Goal: Information Seeking & Learning: Learn about a topic

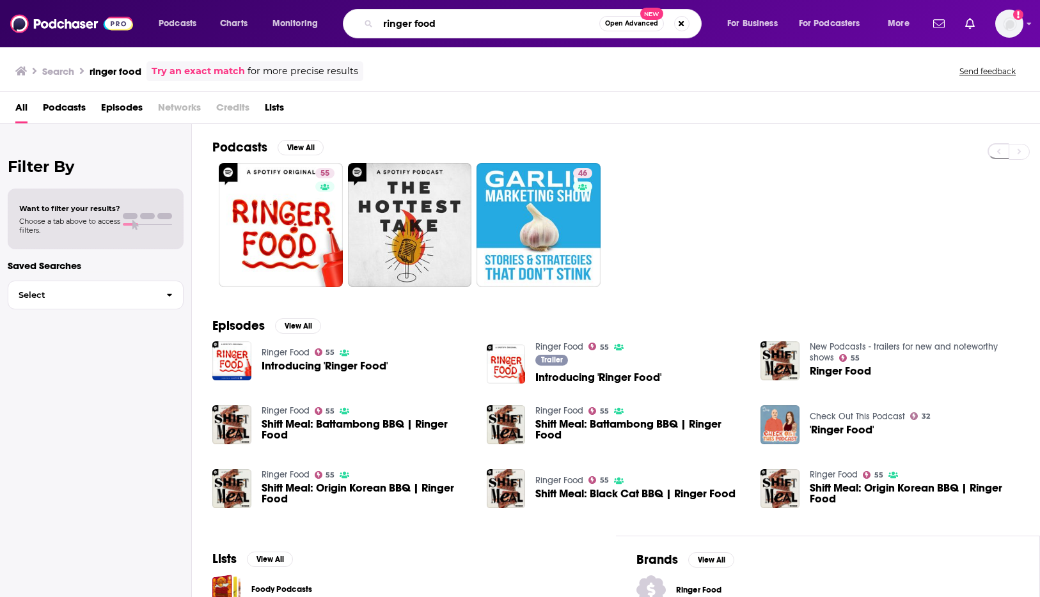
click at [494, 23] on input "ringer food" at bounding box center [488, 23] width 221 height 20
type input "cold blooded"
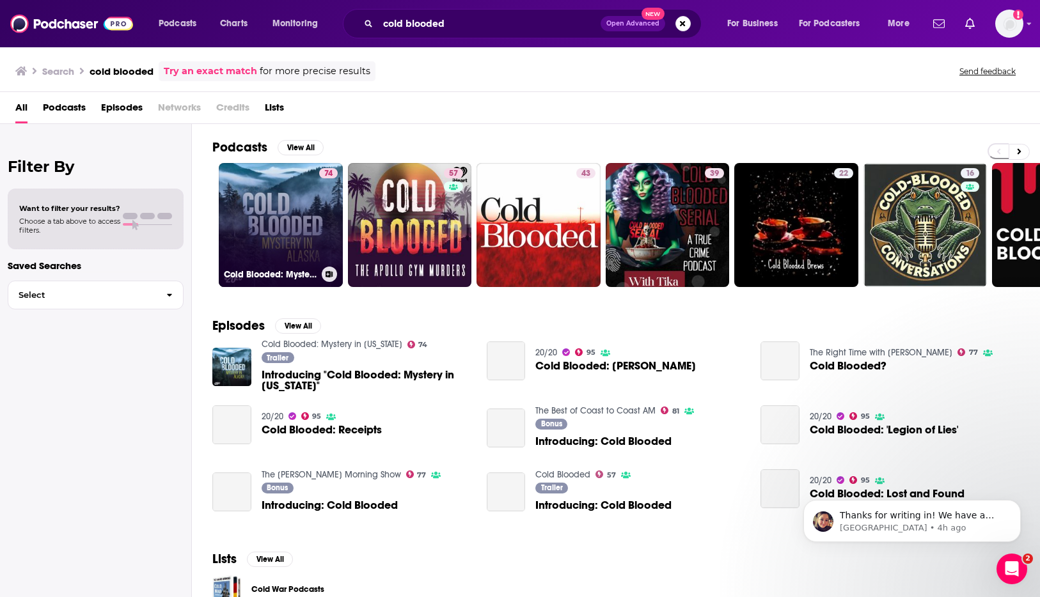
click at [281, 210] on link "74 Cold Blooded: Mystery in [US_STATE]" at bounding box center [281, 225] width 124 height 124
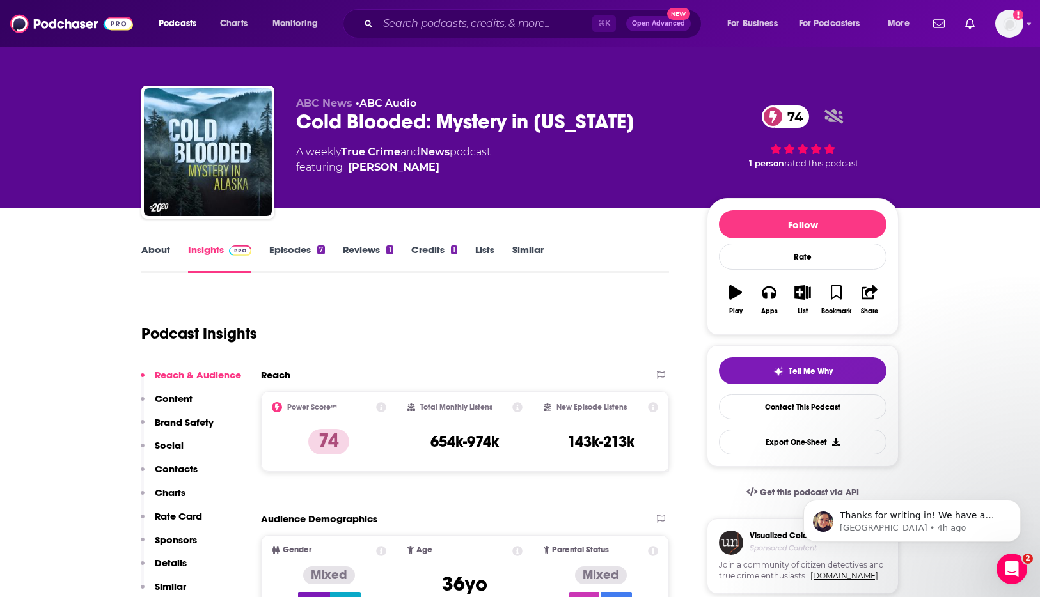
click at [292, 248] on link "Episodes 7" at bounding box center [297, 258] width 56 height 29
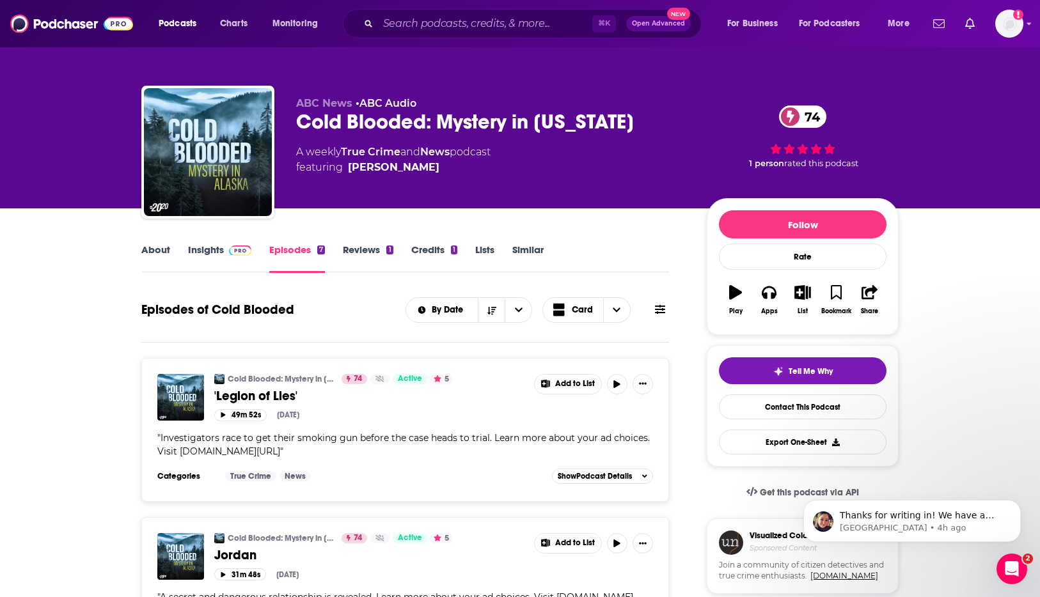
click at [155, 255] on link "About" at bounding box center [155, 258] width 29 height 29
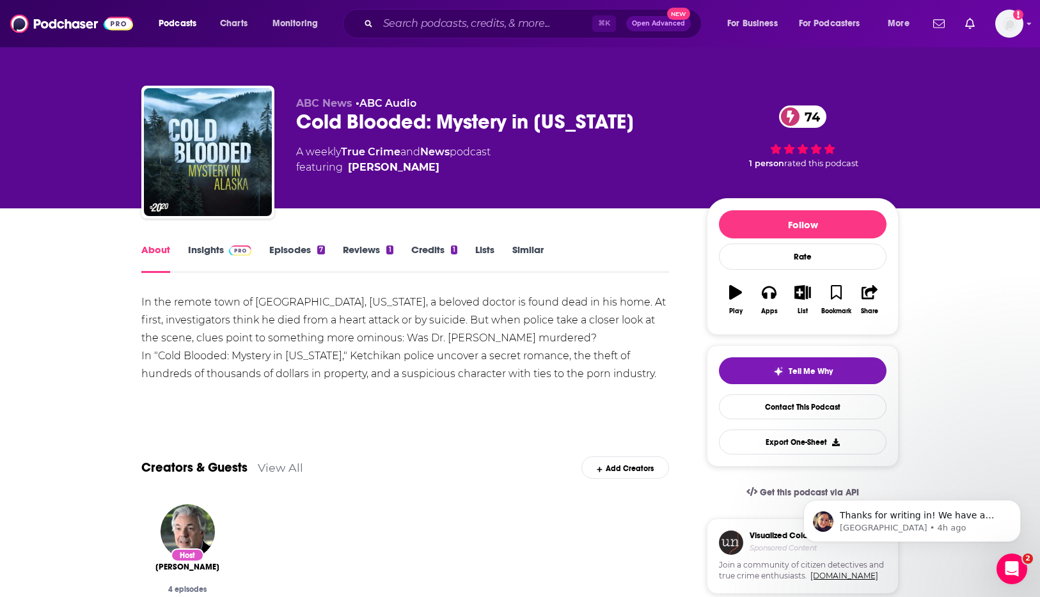
click at [191, 244] on link "Insights" at bounding box center [219, 258] width 63 height 29
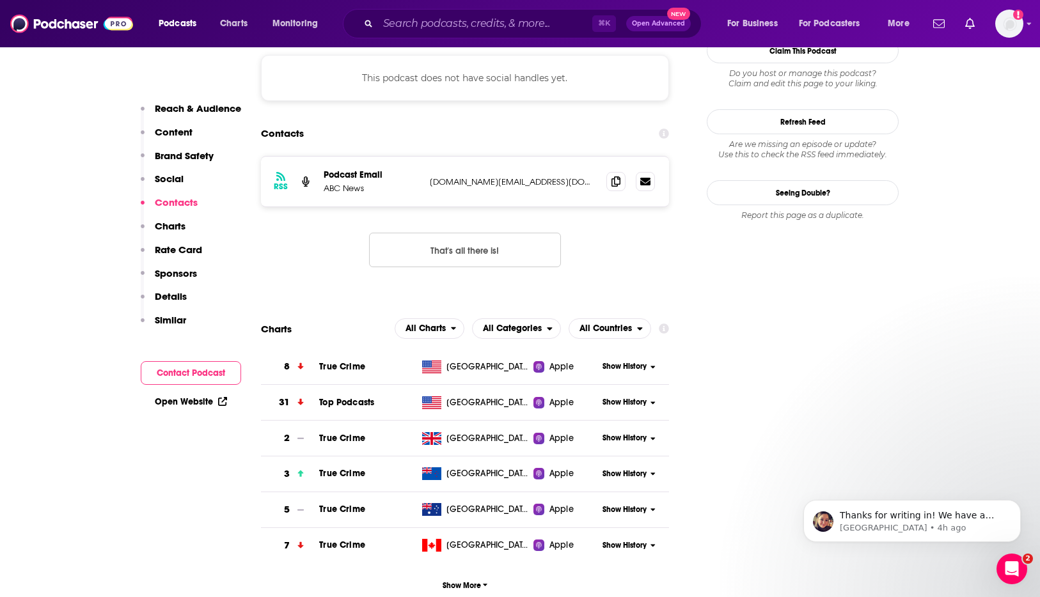
scroll to position [1268, 0]
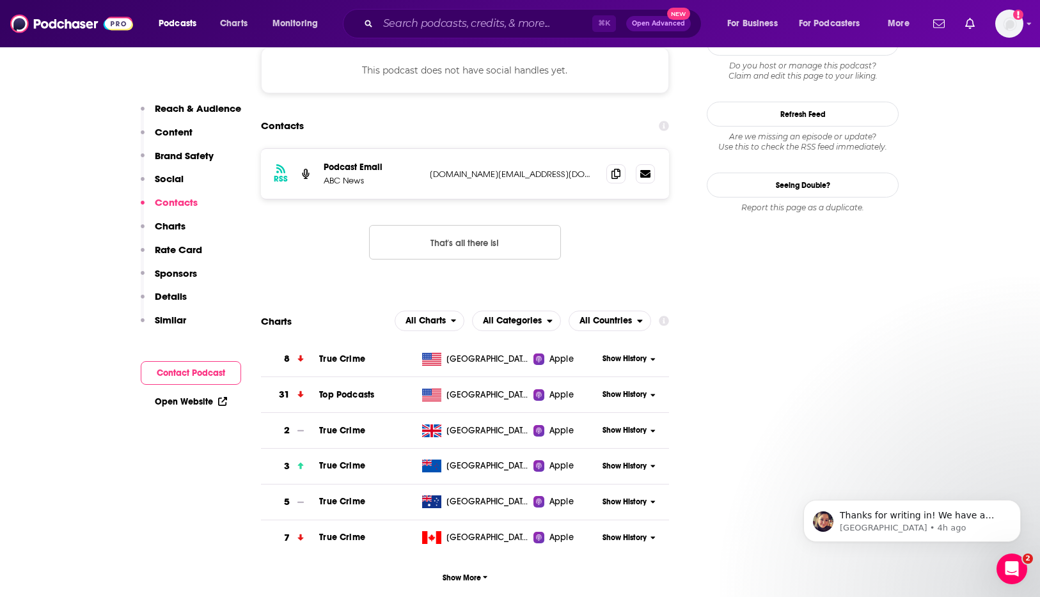
click at [623, 359] on span "Show History" at bounding box center [624, 359] width 44 height 11
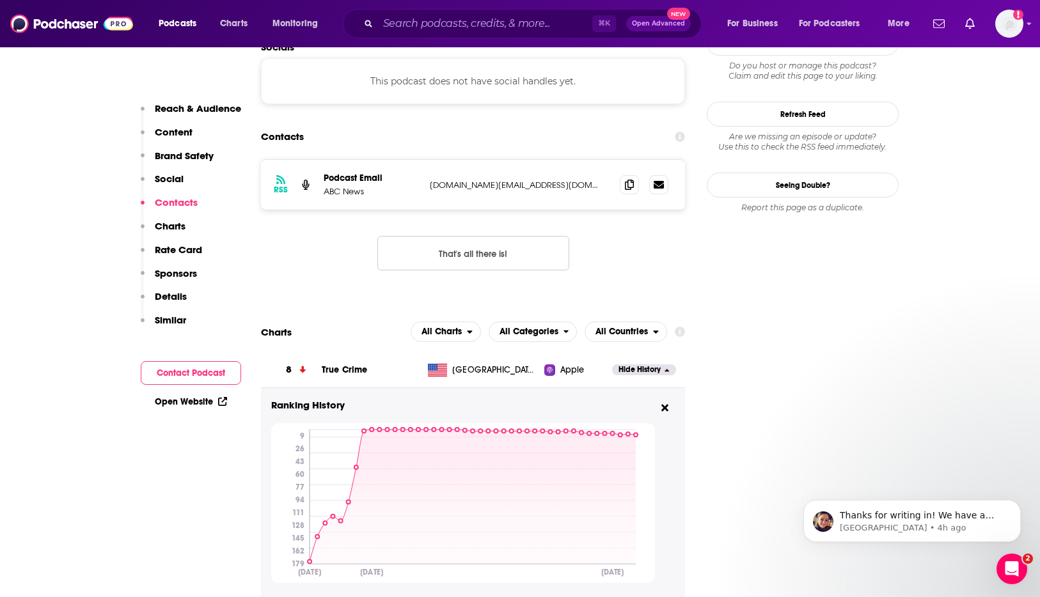
click at [465, 369] on span "[GEOGRAPHIC_DATA]" at bounding box center [493, 370] width 83 height 13
